Goal: Task Accomplishment & Management: Use online tool/utility

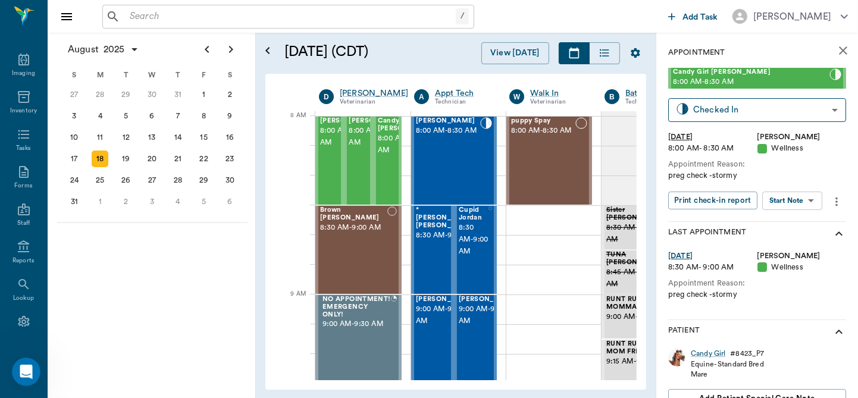
scroll to position [246, 0]
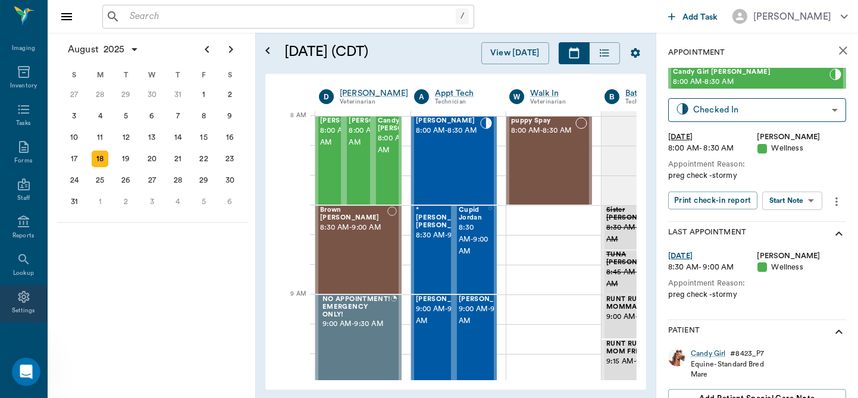
click at [20, 295] on icon at bounding box center [23, 297] width 11 height 12
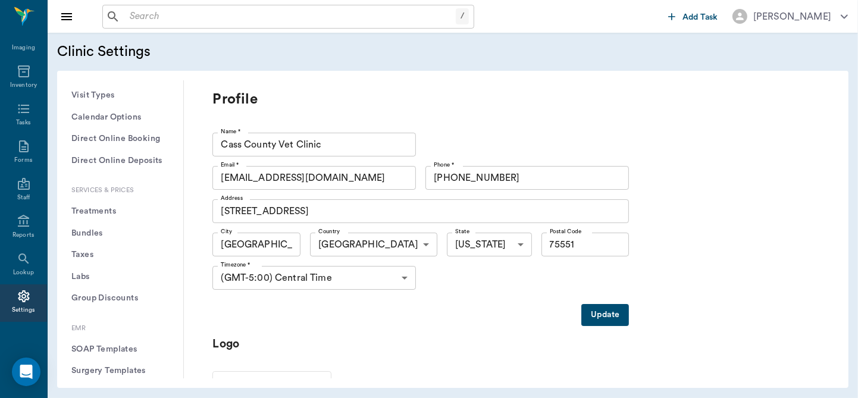
scroll to position [352, 0]
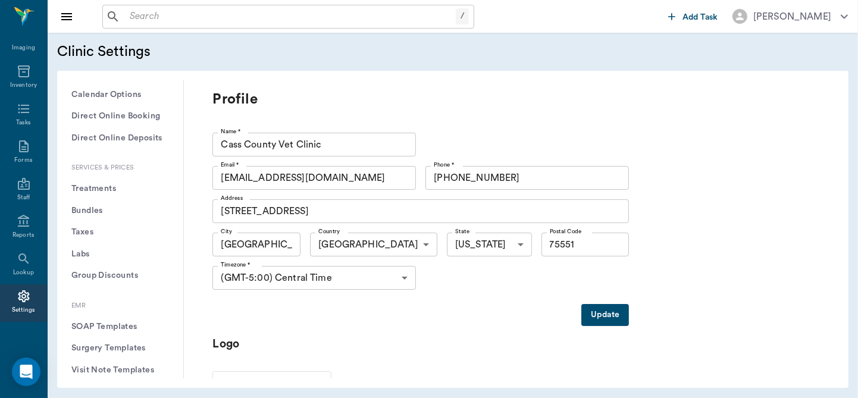
click at [90, 186] on button "Treatments" at bounding box center [120, 189] width 107 height 22
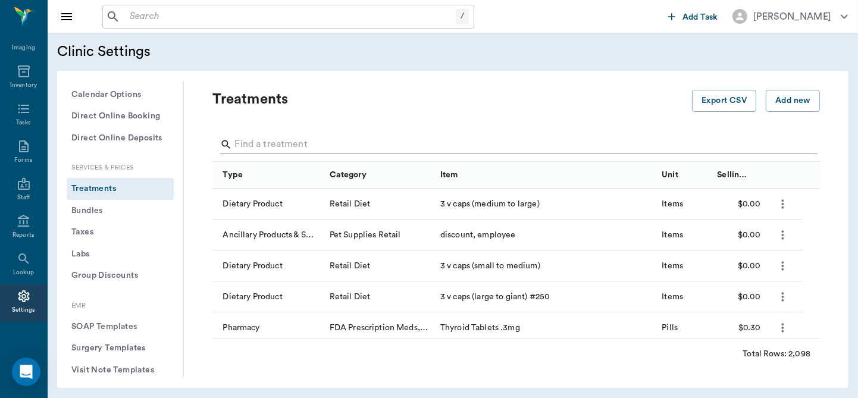
click at [283, 143] on input "Search" at bounding box center [516, 144] width 565 height 19
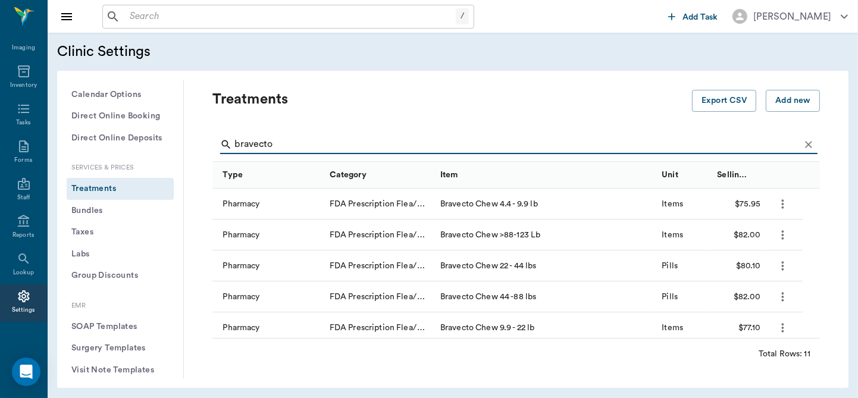
type input "bravecto q"
